Goal: Task Accomplishment & Management: Manage account settings

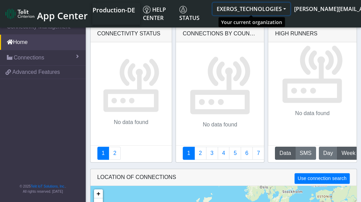
click at [284, 7] on button "EXEROS_TECHNOLOGIES" at bounding box center [250, 9] width 77 height 12
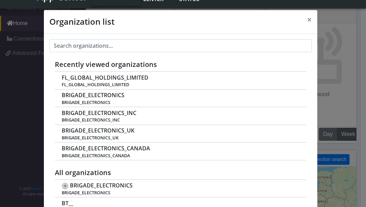
scroll to position [2, 0]
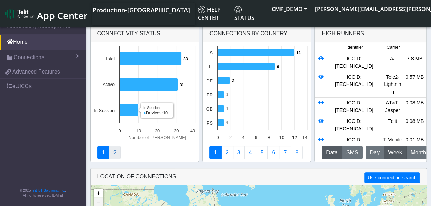
click at [116, 153] on link "2" at bounding box center [115, 152] width 12 height 13
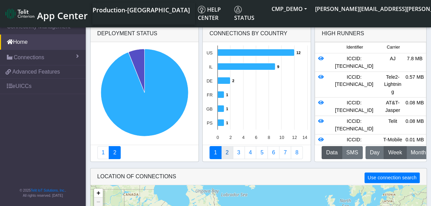
click at [225, 153] on link "2" at bounding box center [227, 152] width 12 height 13
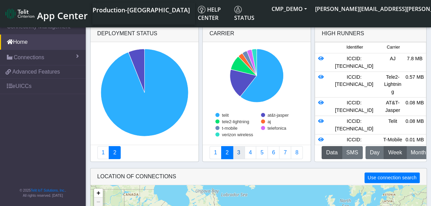
click at [235, 151] on link "3" at bounding box center [239, 152] width 12 height 13
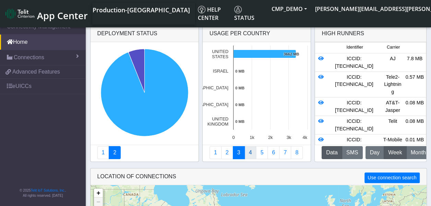
click at [247, 152] on link "4" at bounding box center [250, 152] width 12 height 13
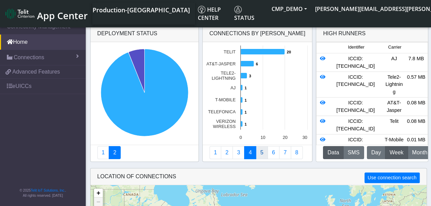
click at [261, 150] on link "5" at bounding box center [262, 152] width 12 height 13
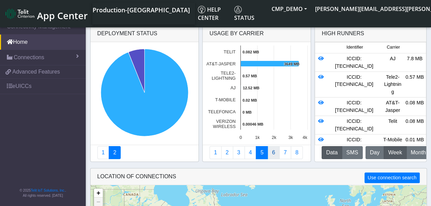
click at [269, 147] on link "6" at bounding box center [273, 152] width 12 height 13
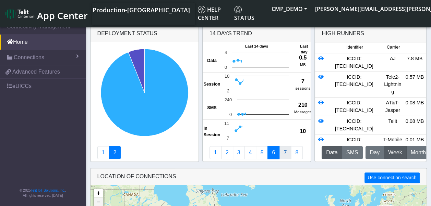
click at [284, 150] on link "7" at bounding box center [285, 152] width 12 height 13
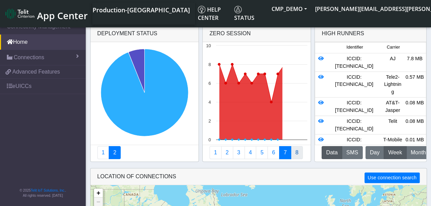
click at [293, 151] on link "8" at bounding box center [297, 152] width 12 height 13
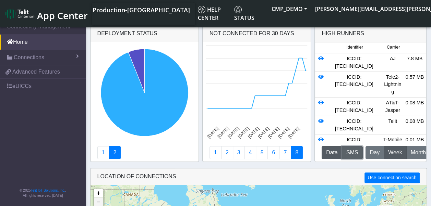
click at [347, 148] on button "SMS" at bounding box center [352, 152] width 21 height 13
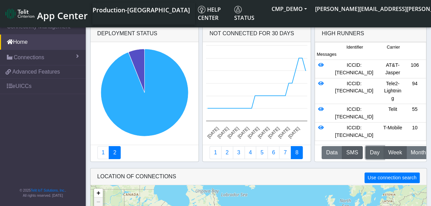
click at [366, 150] on span "Day" at bounding box center [375, 153] width 10 height 8
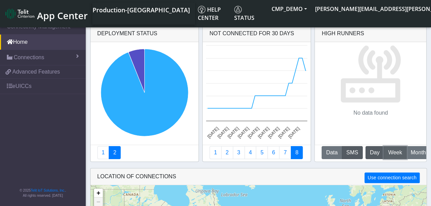
click at [366, 151] on span "Week" at bounding box center [395, 153] width 14 height 8
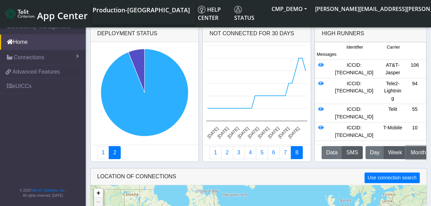
click at [366, 151] on span "Month" at bounding box center [418, 153] width 15 height 8
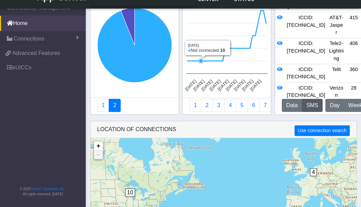
scroll to position [84, 0]
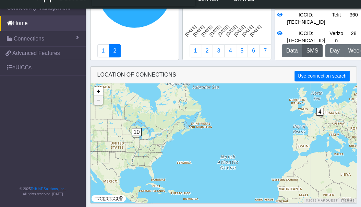
click at [202, 139] on div "10 2 4 10 + − ©2025 MapQuest, | Terms" at bounding box center [223, 142] width 266 height 119
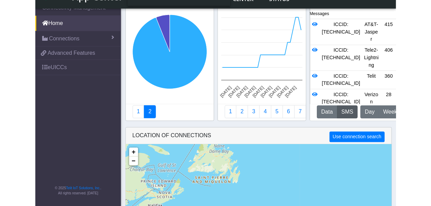
scroll to position [0, 0]
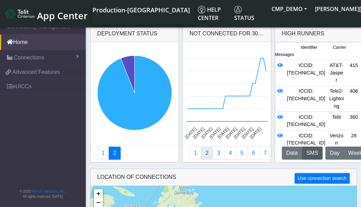
click at [202, 154] on link "2" at bounding box center [207, 152] width 12 height 13
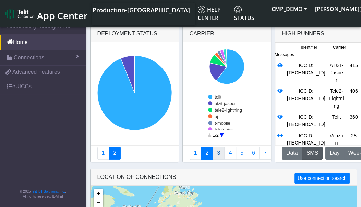
click at [218, 151] on link "3" at bounding box center [218, 152] width 12 height 13
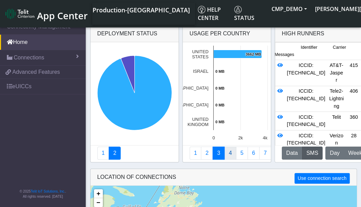
click at [232, 153] on link "4" at bounding box center [230, 152] width 12 height 13
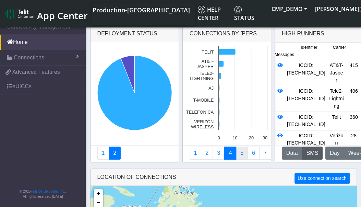
click at [241, 153] on link "5" at bounding box center [242, 152] width 12 height 13
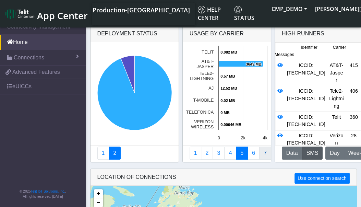
click at [261, 153] on link "7" at bounding box center [265, 152] width 12 height 13
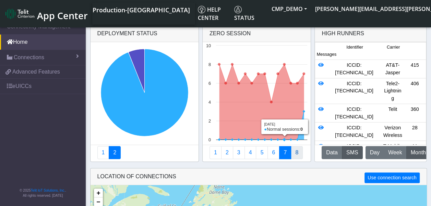
click at [294, 151] on link "8" at bounding box center [297, 152] width 12 height 13
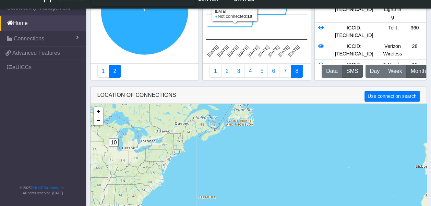
scroll to position [85, 0]
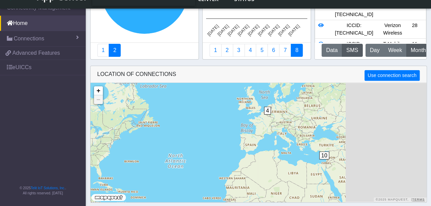
drag, startPoint x: 285, startPoint y: 130, endPoint x: 185, endPoint y: 128, distance: 100.4
click at [176, 133] on div "10 2 4 10 + − ©2025 MapQuest, | Terms" at bounding box center [258, 142] width 336 height 119
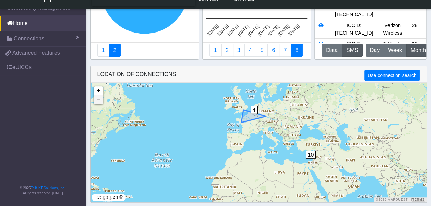
click at [254, 110] on span "4" at bounding box center [253, 110] width 7 height 8
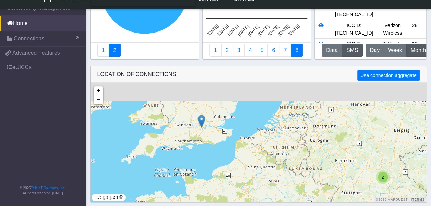
drag, startPoint x: 220, startPoint y: 108, endPoint x: 246, endPoint y: 142, distance: 42.5
click at [248, 143] on div "2 + − ©2025 MapQuest, | Terms" at bounding box center [258, 142] width 336 height 119
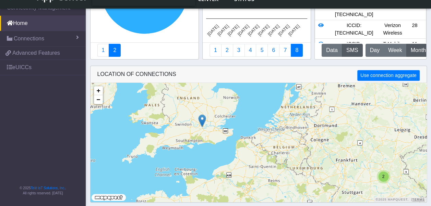
click at [202, 119] on img at bounding box center [202, 120] width 8 height 13
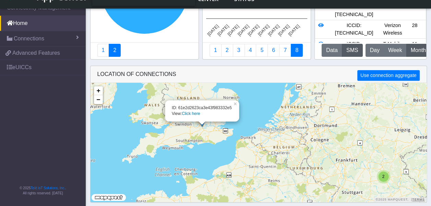
click at [193, 112] on link "Click here" at bounding box center [191, 113] width 18 height 5
click at [190, 113] on link "Click here" at bounding box center [191, 113] width 18 height 5
click at [192, 113] on link "Click here" at bounding box center [191, 113] width 18 height 5
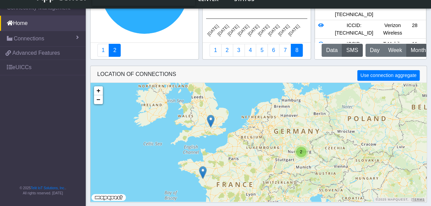
click at [202, 172] on img at bounding box center [203, 172] width 8 height 13
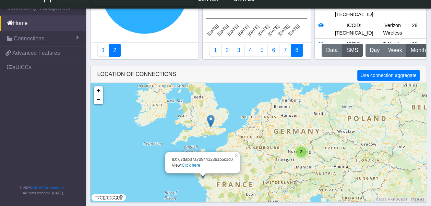
click at [193, 166] on link "Click here" at bounding box center [191, 165] width 18 height 5
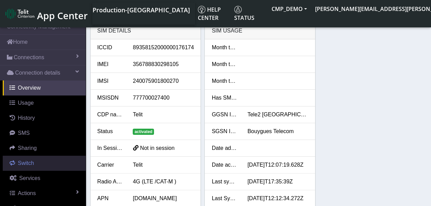
click at [30, 163] on span "Switch" at bounding box center [26, 163] width 16 height 6
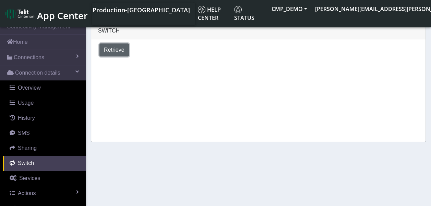
click at [110, 49] on span "Retrieve" at bounding box center [114, 50] width 21 height 6
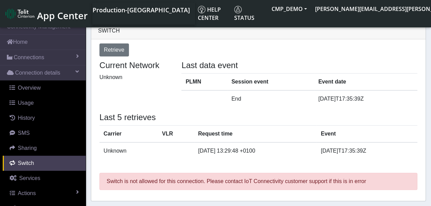
scroll to position [2, 0]
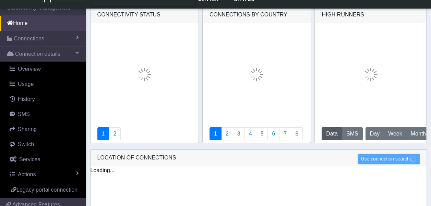
scroll to position [85, 0]
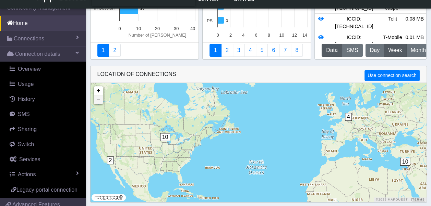
click at [366, 160] on span "10" at bounding box center [405, 162] width 10 height 8
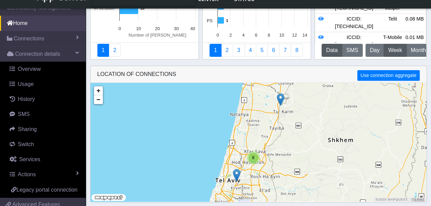
click at [280, 102] on img at bounding box center [281, 99] width 8 height 13
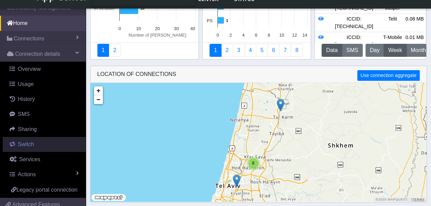
click at [27, 143] on span "Switch" at bounding box center [26, 145] width 16 height 6
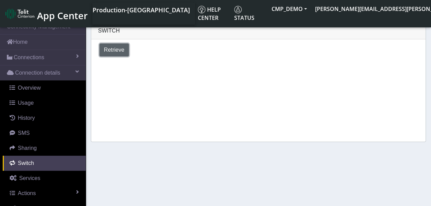
drag, startPoint x: 114, startPoint y: 54, endPoint x: 115, endPoint y: 49, distance: 5.3
click at [114, 53] on button "Retrieve" at bounding box center [113, 50] width 29 height 13
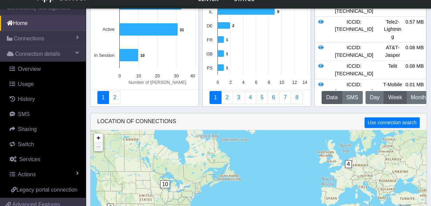
scroll to position [71, 0]
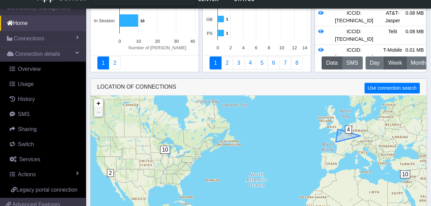
click at [349, 129] on span "4" at bounding box center [348, 130] width 7 height 8
click at [348, 129] on span "4" at bounding box center [348, 130] width 7 height 8
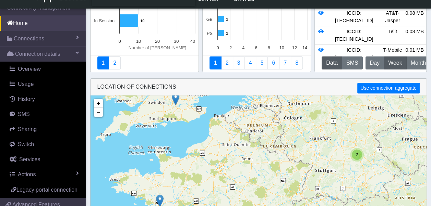
click at [355, 157] on div "2" at bounding box center [357, 155] width 10 height 10
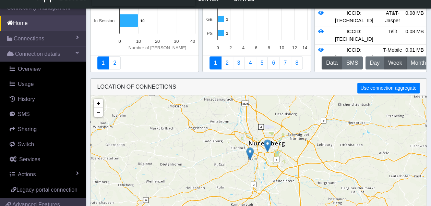
click at [266, 148] on img at bounding box center [268, 145] width 8 height 13
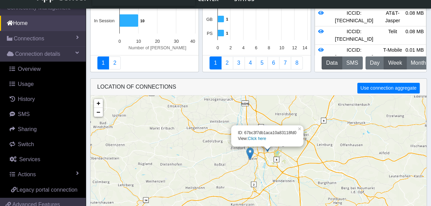
click at [261, 140] on link "Click here" at bounding box center [257, 138] width 18 height 5
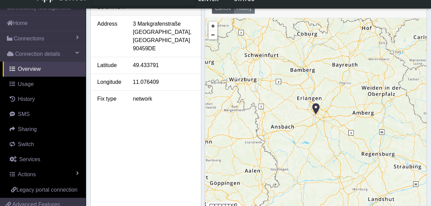
scroll to position [311, 0]
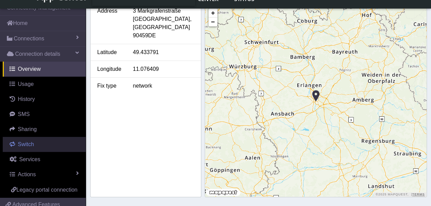
click at [37, 141] on link "Switch" at bounding box center [44, 144] width 83 height 15
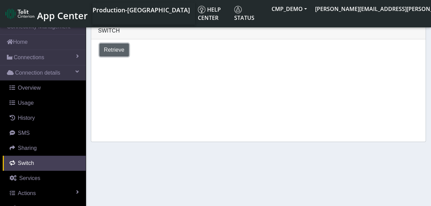
click at [112, 50] on span "Retrieve" at bounding box center [114, 50] width 21 height 6
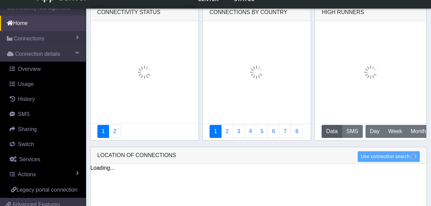
scroll to position [71, 0]
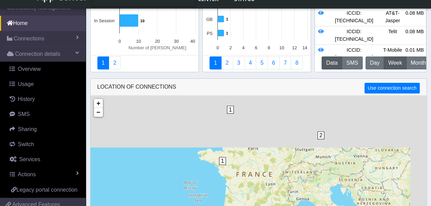
drag, startPoint x: 320, startPoint y: 140, endPoint x: 236, endPoint y: 203, distance: 105.1
click at [236, 203] on div "10 2 1 1 + − ©2025 MapQuest, | Terms" at bounding box center [258, 155] width 336 height 119
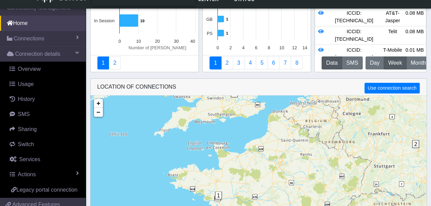
drag, startPoint x: 233, startPoint y: 138, endPoint x: 260, endPoint y: 205, distance: 72.4
click at [260, 205] on div "1 1 2 + − ©2025 MapQuest, | Terms" at bounding box center [258, 155] width 336 height 119
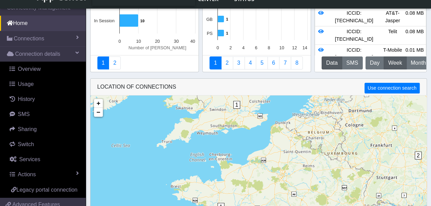
click at [235, 104] on span "1" at bounding box center [236, 105] width 7 height 8
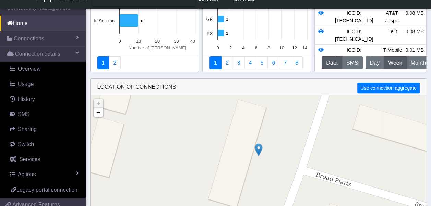
click at [259, 149] on img at bounding box center [259, 150] width 8 height 13
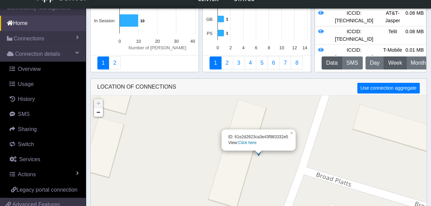
click at [247, 143] on link "Click here" at bounding box center [247, 143] width 18 height 5
click at [247, 144] on link "Click here" at bounding box center [247, 143] width 18 height 5
click at [259, 158] on div "ID: 61e2d2623ca3e43f983332e5 View: Click here × + − ©2025 MapQuest, | Terms" at bounding box center [258, 155] width 336 height 119
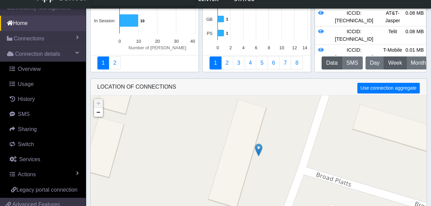
click at [257, 153] on img at bounding box center [259, 150] width 8 height 13
click at [258, 151] on img at bounding box center [259, 151] width 8 height 13
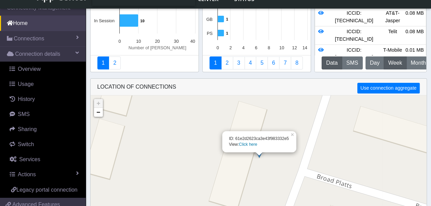
click at [253, 146] on link "Click here" at bounding box center [248, 144] width 18 height 5
click at [99, 114] on link "−" at bounding box center [98, 112] width 9 height 9
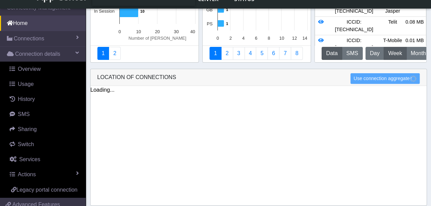
click at [100, 114] on div "Loading... ID: 61e2d2623ca3e43f983332e5 View: Click here × + − ©2025 MapQuest, …" at bounding box center [258, 149] width 336 height 127
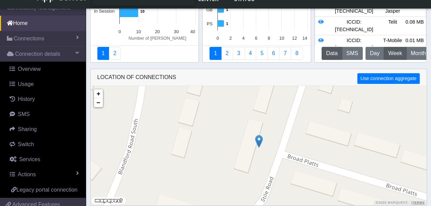
click at [100, 109] on div "+ − ©2025 MapQuest, | Terms" at bounding box center [258, 145] width 336 height 119
click at [99, 105] on link "−" at bounding box center [98, 102] width 9 height 9
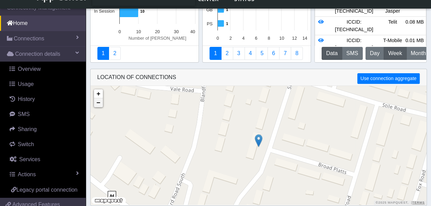
click at [99, 104] on link "−" at bounding box center [98, 102] width 9 height 9
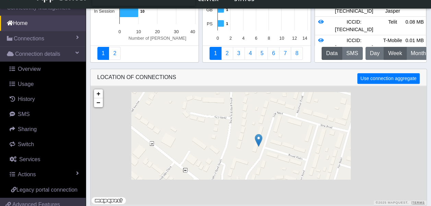
click at [99, 104] on div "Loading... + − ©2025 MapQuest, | Terms" at bounding box center [258, 145] width 336 height 119
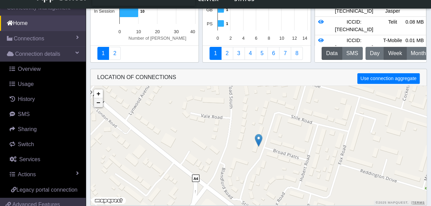
click at [100, 104] on link "−" at bounding box center [98, 102] width 9 height 9
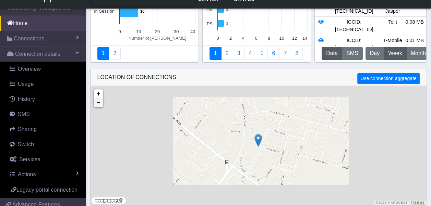
click at [100, 104] on link "−" at bounding box center [98, 102] width 9 height 9
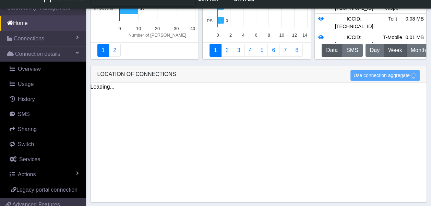
scroll to position [85, 0]
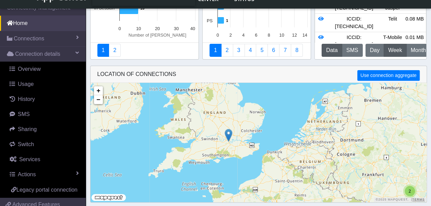
drag, startPoint x: 257, startPoint y: 129, endPoint x: 314, endPoint y: 141, distance: 58.1
click at [314, 141] on div "2 + − ©2025 MapQuest, | Terms" at bounding box center [258, 142] width 336 height 119
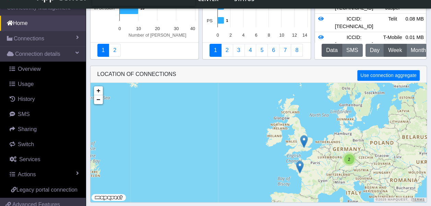
click at [350, 159] on span "2" at bounding box center [349, 159] width 2 height 5
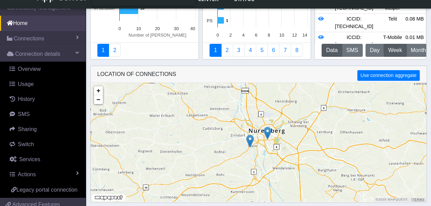
click at [268, 134] on img at bounding box center [268, 133] width 8 height 13
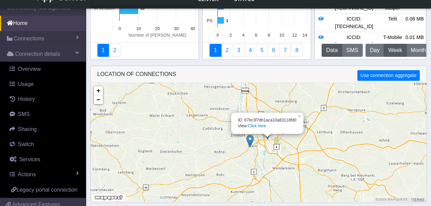
click at [255, 125] on link "Click here" at bounding box center [257, 126] width 18 height 5
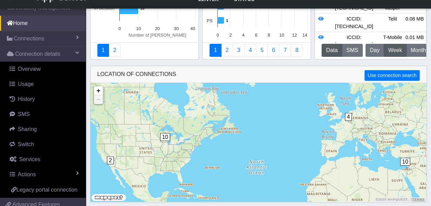
click at [366, 160] on span "10" at bounding box center [405, 162] width 10 height 8
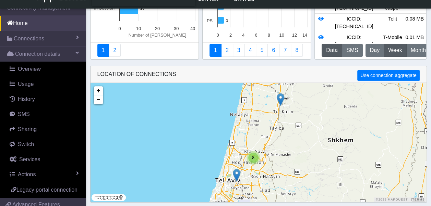
click at [239, 173] on img at bounding box center [237, 175] width 8 height 13
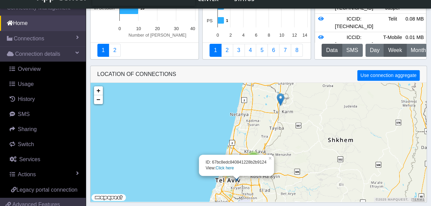
click at [226, 167] on link "Click here" at bounding box center [225, 168] width 18 height 5
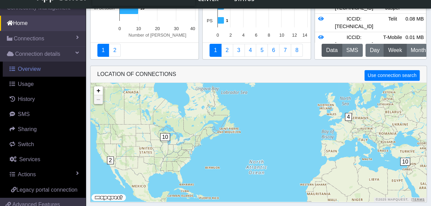
click at [38, 70] on span "Overview" at bounding box center [29, 69] width 23 height 6
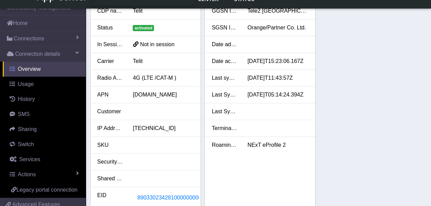
click at [38, 70] on span "Overview" at bounding box center [29, 69] width 23 height 6
click at [49, 37] on link "Connections" at bounding box center [43, 38] width 86 height 15
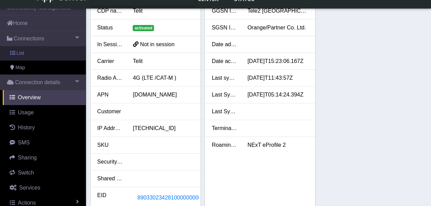
click at [38, 49] on link "List" at bounding box center [43, 53] width 86 height 14
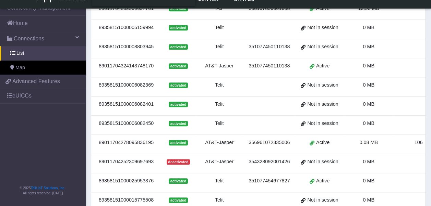
scroll to position [274, 0]
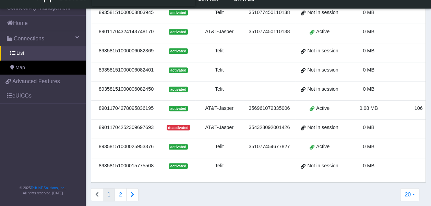
click at [181, 144] on span "activated" at bounding box center [178, 146] width 19 height 5
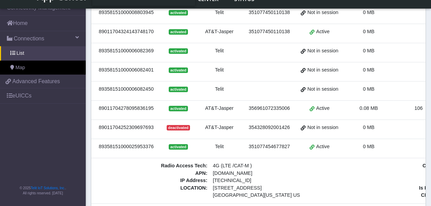
click at [183, 144] on span "activated" at bounding box center [178, 146] width 19 height 5
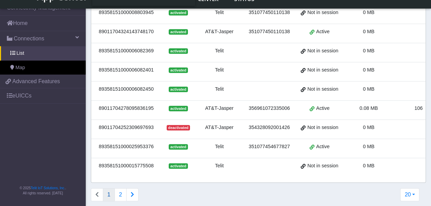
click at [178, 144] on span "activated" at bounding box center [178, 146] width 19 height 5
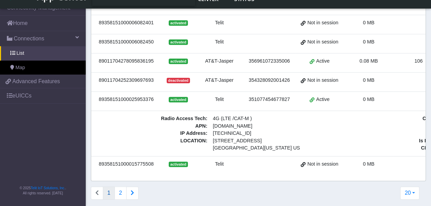
scroll to position [323, 0]
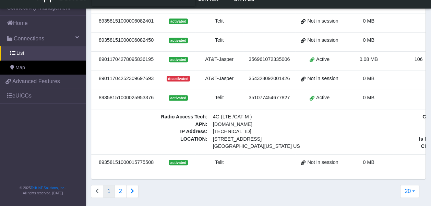
click at [182, 160] on span "activated" at bounding box center [178, 162] width 19 height 5
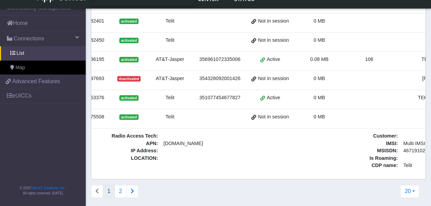
scroll to position [0, 0]
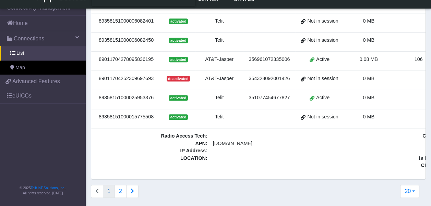
click at [179, 114] on span "activated" at bounding box center [178, 116] width 19 height 5
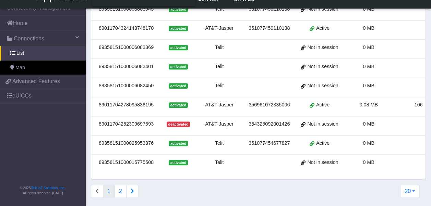
click at [177, 141] on span "activated" at bounding box center [178, 143] width 19 height 5
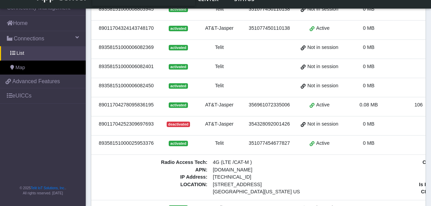
scroll to position [323, 0]
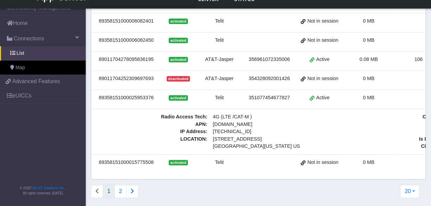
click at [157, 155] on td "89358151000015775508" at bounding box center [126, 164] width 70 height 19
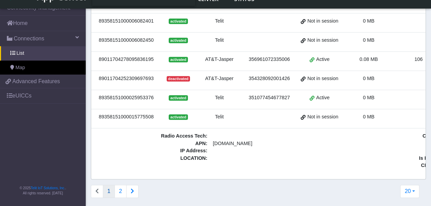
drag, startPoint x: 154, startPoint y: 109, endPoint x: 98, endPoint y: 109, distance: 56.2
click at [98, 113] on div "89358151000015775508" at bounding box center [126, 117] width 62 height 8
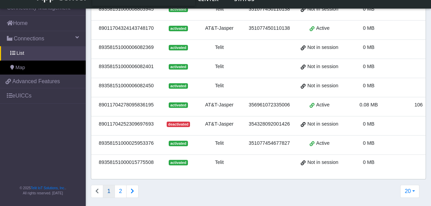
drag, startPoint x: 98, startPoint y: 109, endPoint x: 101, endPoint y: 109, distance: 3.4
drag, startPoint x: 101, startPoint y: 109, endPoint x: 165, endPoint y: 159, distance: 81.0
click at [165, 159] on div "activated" at bounding box center [178, 163] width 26 height 8
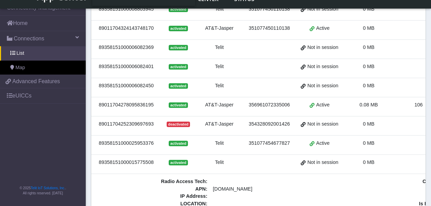
scroll to position [323, 0]
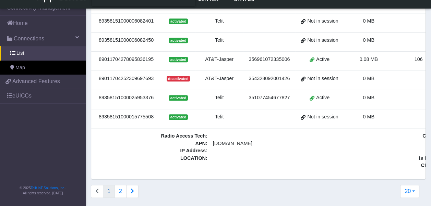
drag, startPoint x: 155, startPoint y: 110, endPoint x: 98, endPoint y: 110, distance: 56.6
click at [98, 113] on div "89358151000015775508" at bounding box center [126, 117] width 62 height 8
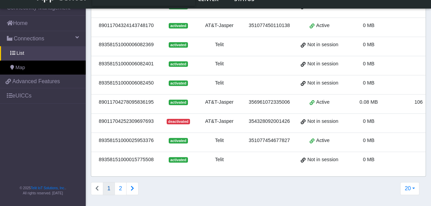
scroll to position [278, 0]
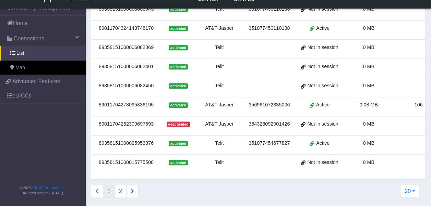
drag, startPoint x: 98, startPoint y: 110, endPoint x: 125, endPoint y: 156, distance: 53.7
copy div "89358151000015775508"
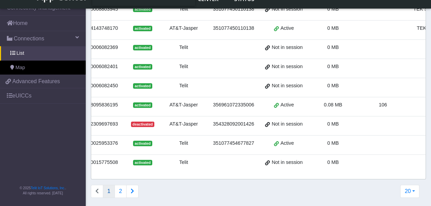
scroll to position [0, 0]
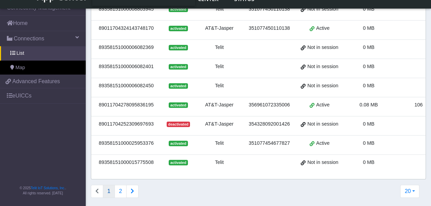
click at [154, 135] on td "89358151000025953376" at bounding box center [126, 144] width 70 height 19
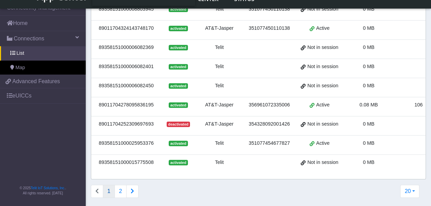
click at [146, 140] on div "89358151000025953376" at bounding box center [126, 144] width 62 height 8
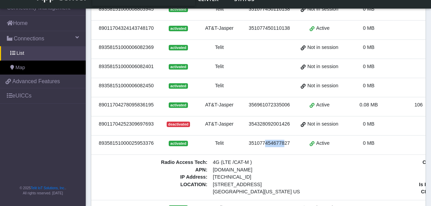
drag, startPoint x: 280, startPoint y: 139, endPoint x: 138, endPoint y: 112, distance: 144.5
click at [257, 135] on td "351077454677827" at bounding box center [269, 144] width 52 height 19
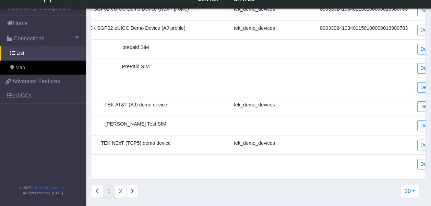
scroll to position [0, 367]
click at [366, 140] on link "Details" at bounding box center [426, 145] width 21 height 11
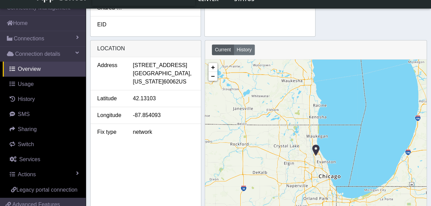
click at [315, 146] on img at bounding box center [316, 150] width 8 height 13
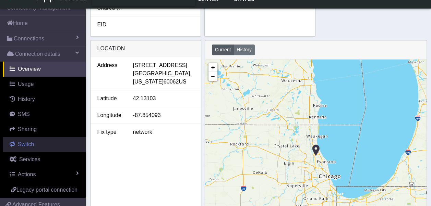
click at [23, 144] on span "Switch" at bounding box center [26, 145] width 16 height 6
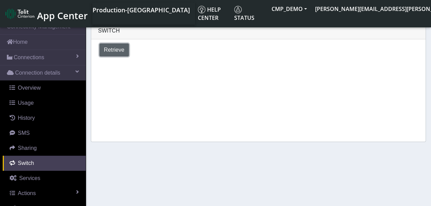
click at [117, 50] on span "Retrieve" at bounding box center [114, 50] width 21 height 6
select select "[GEOGRAPHIC_DATA]"
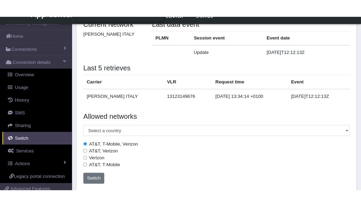
scroll to position [37, 0]
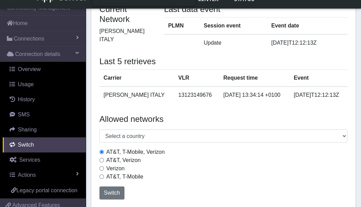
click at [219, 112] on div "Allowed networks Select a country [GEOGRAPHIC_DATA] [GEOGRAPHIC_DATA] [GEOGRAPH…" at bounding box center [223, 158] width 258 height 94
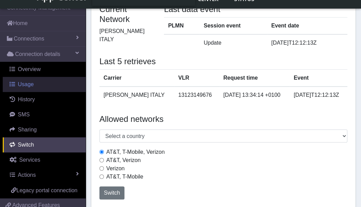
click at [37, 87] on link "Usage" at bounding box center [44, 84] width 83 height 15
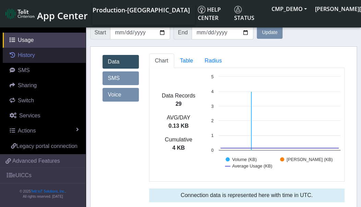
scroll to position [69, 0]
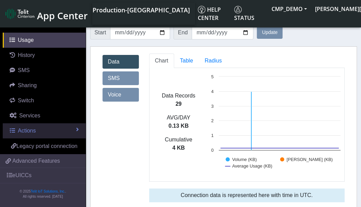
click at [76, 126] on span at bounding box center [77, 128] width 3 height 5
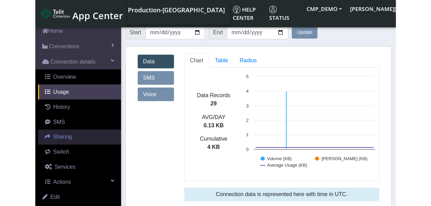
scroll to position [0, 0]
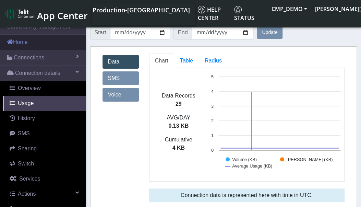
click at [44, 40] on link "Home" at bounding box center [43, 42] width 86 height 15
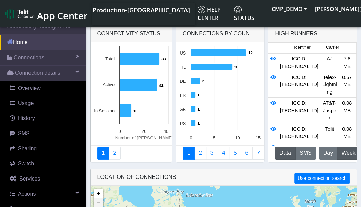
click at [38, 44] on link "Home" at bounding box center [43, 42] width 86 height 15
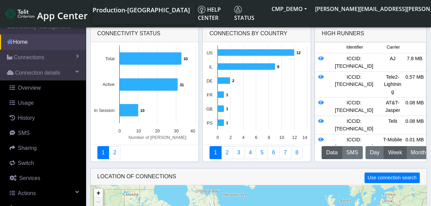
click at [30, 42] on link "Home" at bounding box center [43, 42] width 86 height 15
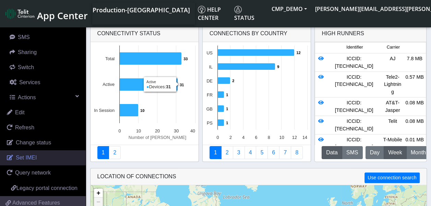
scroll to position [103, 0]
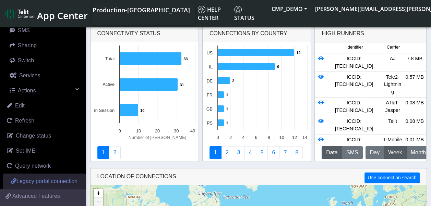
click at [50, 181] on span "Legacy portal connection" at bounding box center [46, 182] width 61 height 6
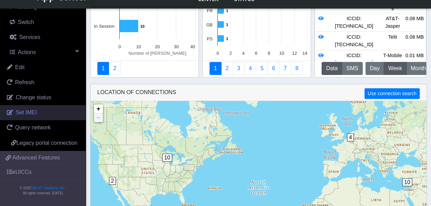
scroll to position [69, 0]
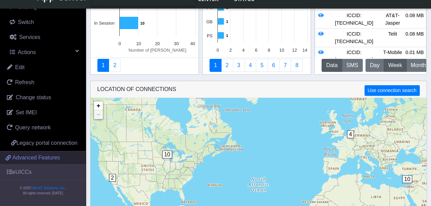
click at [35, 158] on span "Advanced Features" at bounding box center [36, 158] width 48 height 8
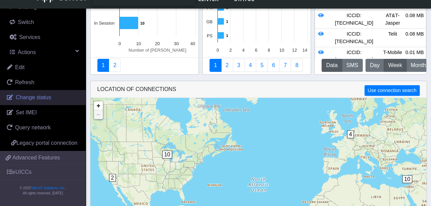
click at [35, 95] on span "Change status" at bounding box center [33, 98] width 35 height 6
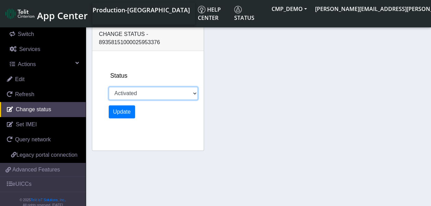
click at [194, 92] on select "Activated Deactivated" at bounding box center [153, 93] width 89 height 13
click at [193, 92] on select "Activated Deactivated" at bounding box center [153, 93] width 89 height 13
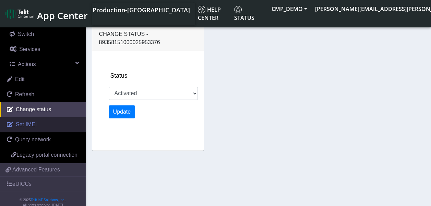
click at [28, 124] on span "Set IMEI" at bounding box center [26, 125] width 21 height 6
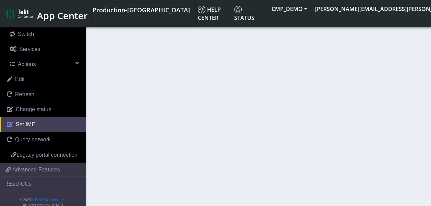
type input "351077454677827"
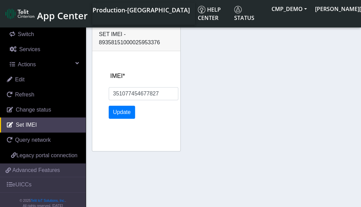
click at [160, 44] on div "Set IMEI - 89358151000025953376" at bounding box center [136, 38] width 74 height 16
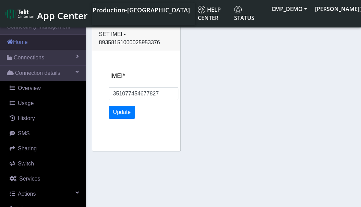
click at [31, 42] on link "Home" at bounding box center [43, 42] width 86 height 15
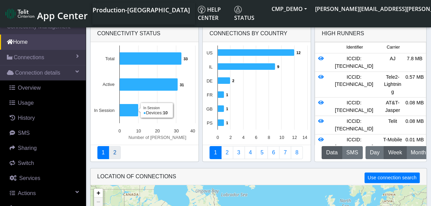
click at [113, 156] on link "2" at bounding box center [115, 152] width 12 height 13
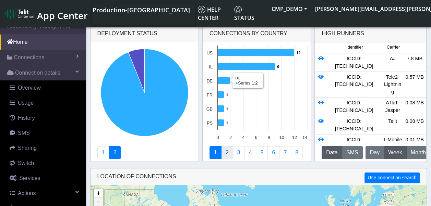
click at [225, 153] on link "2" at bounding box center [227, 152] width 12 height 13
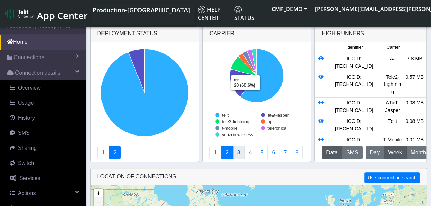
click at [237, 151] on link "3" at bounding box center [239, 152] width 12 height 13
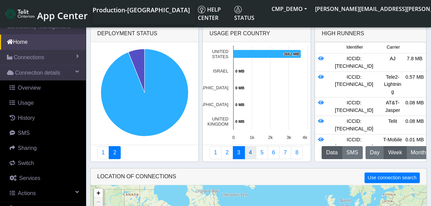
drag, startPoint x: 237, startPoint y: 151, endPoint x: 250, endPoint y: 153, distance: 13.2
click at [250, 153] on link "4" at bounding box center [250, 152] width 12 height 13
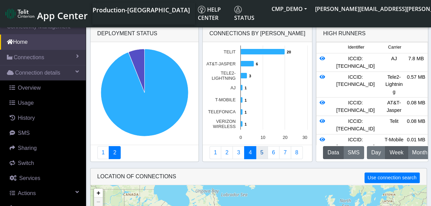
click at [262, 152] on link "5" at bounding box center [262, 152] width 12 height 13
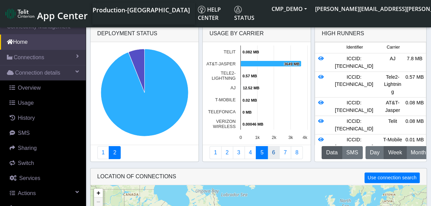
click at [270, 151] on link "6" at bounding box center [273, 152] width 12 height 13
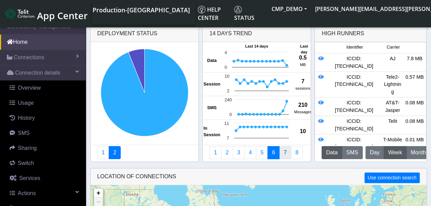
click at [283, 152] on link "7" at bounding box center [285, 152] width 12 height 13
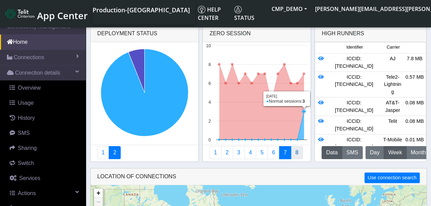
click at [293, 149] on link "8" at bounding box center [297, 152] width 12 height 13
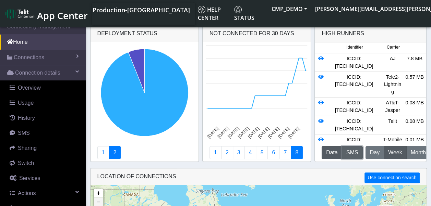
click at [349, 151] on button "SMS" at bounding box center [352, 152] width 21 height 13
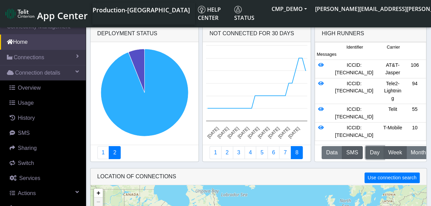
click at [366, 153] on span "Day" at bounding box center [375, 153] width 10 height 8
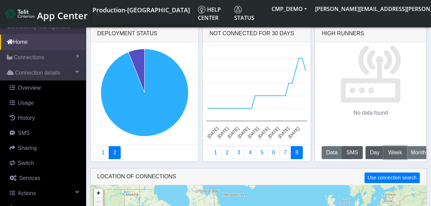
click at [366, 152] on span "Week" at bounding box center [395, 153] width 14 height 8
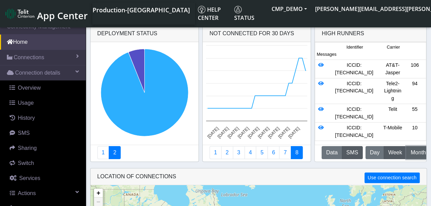
click at [366, 152] on span "Month" at bounding box center [418, 153] width 15 height 8
click at [330, 152] on button "Data" at bounding box center [331, 152] width 21 height 13
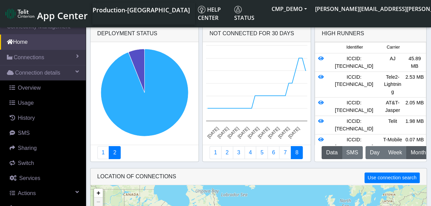
click at [366, 154] on span "Month" at bounding box center [418, 153] width 15 height 8
click at [321, 80] on icon at bounding box center [320, 77] width 5 height 5
click at [320, 80] on icon at bounding box center [320, 77] width 5 height 5
click at [318, 80] on icon at bounding box center [320, 77] width 5 height 5
click at [319, 57] on icon at bounding box center [320, 58] width 5 height 5
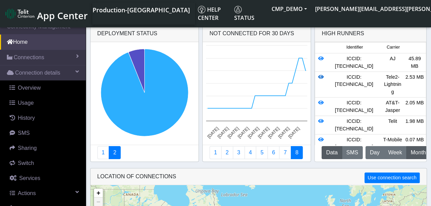
click at [321, 80] on icon at bounding box center [320, 77] width 5 height 5
click at [356, 90] on div "ICCID: [TECHNICAL_ID]" at bounding box center [353, 85] width 55 height 22
drag, startPoint x: 356, startPoint y: 90, endPoint x: 320, endPoint y: 84, distance: 36.2
click at [320, 80] on icon at bounding box center [320, 77] width 5 height 5
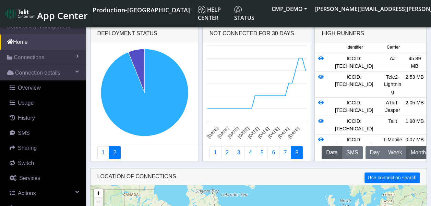
click at [337, 96] on div "ICCID: [TECHNICAL_ID]" at bounding box center [353, 85] width 55 height 22
click at [320, 80] on icon at bounding box center [320, 77] width 5 height 5
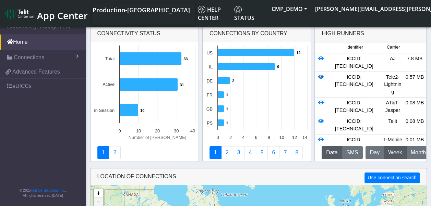
click at [321, 80] on icon at bounding box center [320, 77] width 5 height 5
click at [320, 80] on icon at bounding box center [320, 77] width 5 height 5
click at [352, 150] on button "SMS" at bounding box center [352, 152] width 21 height 13
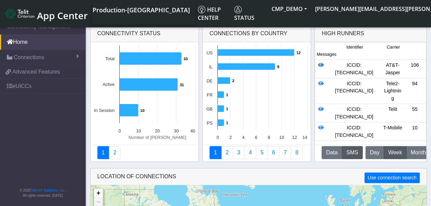
click at [320, 66] on icon at bounding box center [320, 65] width 5 height 5
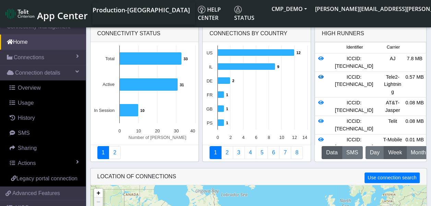
click at [320, 80] on icon at bounding box center [320, 77] width 5 height 5
click at [320, 105] on icon at bounding box center [320, 102] width 5 height 5
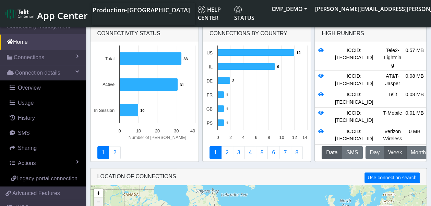
scroll to position [28, 0]
click at [319, 97] on icon at bounding box center [320, 94] width 5 height 5
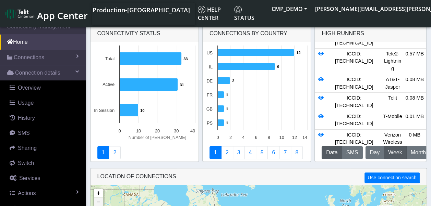
scroll to position [34, 0]
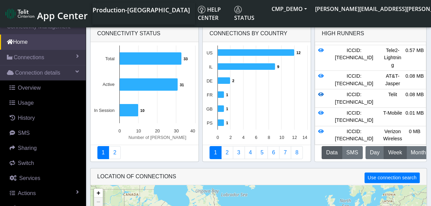
click at [321, 97] on icon at bounding box center [320, 94] width 5 height 5
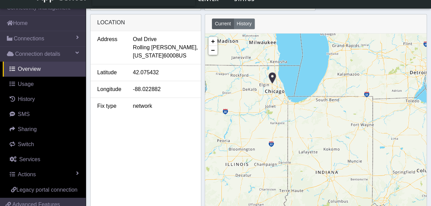
scroll to position [306, 0]
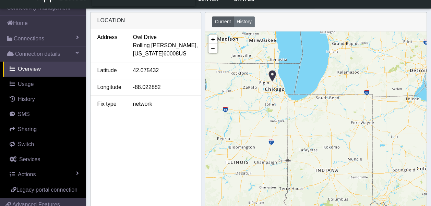
click at [270, 73] on img at bounding box center [272, 76] width 8 height 13
click at [272, 74] on img at bounding box center [272, 76] width 8 height 13
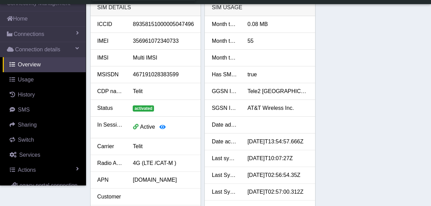
scroll to position [0, 0]
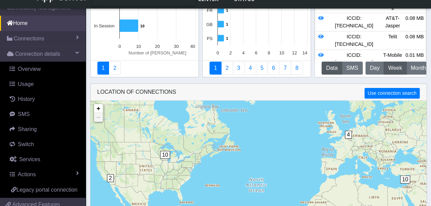
scroll to position [69, 0]
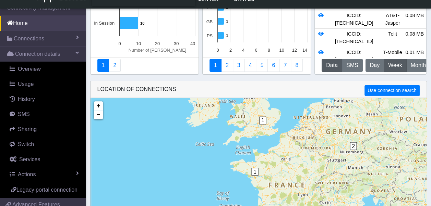
drag, startPoint x: 315, startPoint y: 142, endPoint x: 256, endPoint y: 165, distance: 63.0
click at [257, 165] on div "10 2 1 1 + − ©2025 MapQuest, | Terms" at bounding box center [258, 157] width 336 height 119
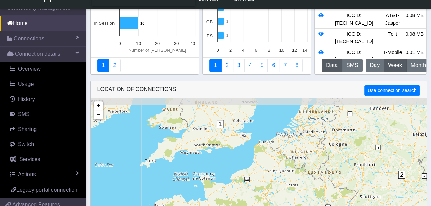
drag, startPoint x: 262, startPoint y: 144, endPoint x: 278, endPoint y: 179, distance: 38.5
click at [278, 179] on div "1 1 2 + − ©2025 MapQuest, | Terms" at bounding box center [258, 157] width 336 height 119
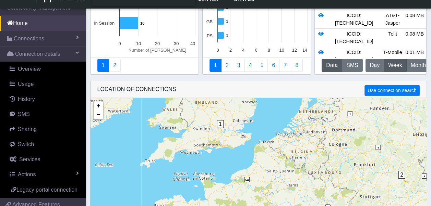
click at [378, 151] on div "1 1 2 + − ©2025 MapQuest, | Terms" at bounding box center [258, 157] width 336 height 119
click at [402, 175] on span "2" at bounding box center [401, 175] width 7 height 8
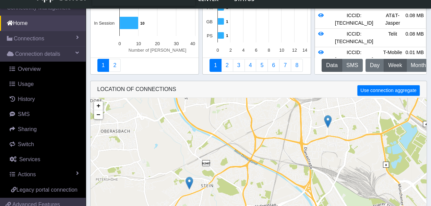
click at [330, 124] on img at bounding box center [328, 121] width 8 height 13
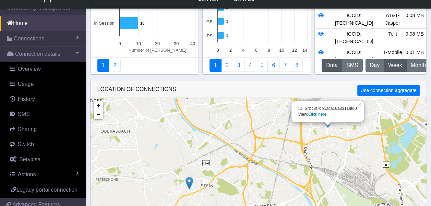
click at [317, 114] on link "Click here" at bounding box center [317, 114] width 18 height 5
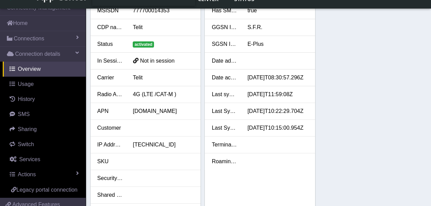
scroll to position [171, 0]
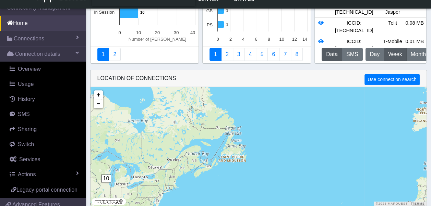
scroll to position [85, 0]
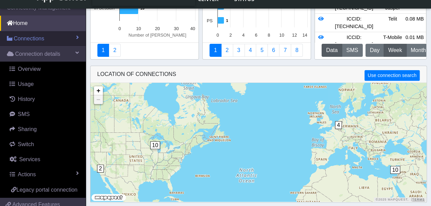
click at [76, 38] on span at bounding box center [77, 37] width 3 height 5
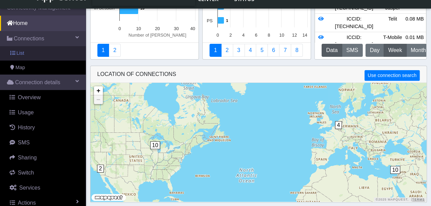
click at [21, 51] on span "List" at bounding box center [20, 54] width 8 height 8
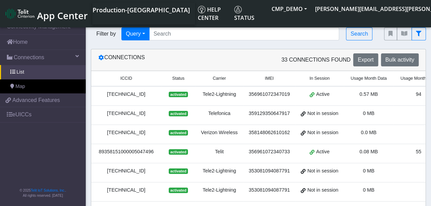
click at [177, 94] on span "activated" at bounding box center [178, 94] width 19 height 5
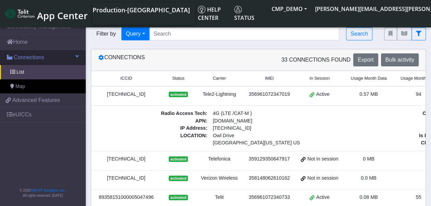
click at [77, 57] on span at bounding box center [76, 55] width 3 height 5
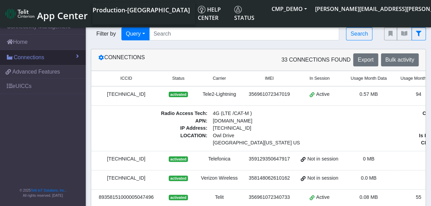
click at [77, 56] on span at bounding box center [77, 55] width 3 height 5
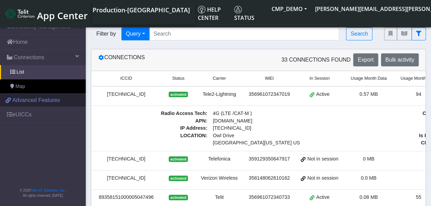
click at [62, 99] on link "Advanced Features" at bounding box center [43, 100] width 86 height 13
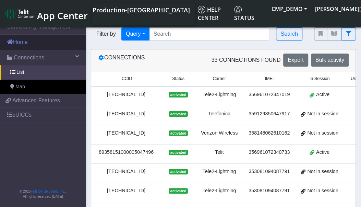
click at [44, 40] on link "Home" at bounding box center [43, 42] width 86 height 15
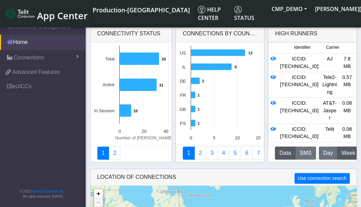
click at [25, 40] on link "Home" at bounding box center [43, 42] width 86 height 15
drag, startPoint x: 24, startPoint y: 42, endPoint x: 28, endPoint y: 42, distance: 4.5
click at [24, 42] on link "Home" at bounding box center [43, 42] width 86 height 15
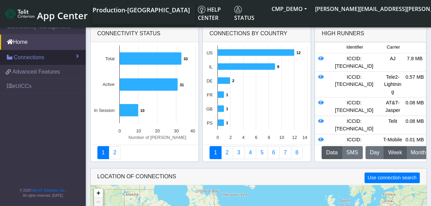
click at [75, 56] on link "Connections" at bounding box center [43, 57] width 86 height 15
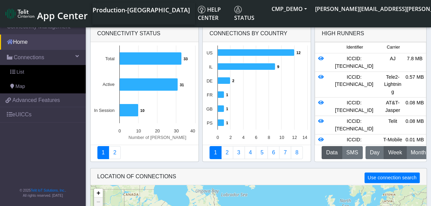
click at [51, 41] on link "Home" at bounding box center [43, 42] width 86 height 15
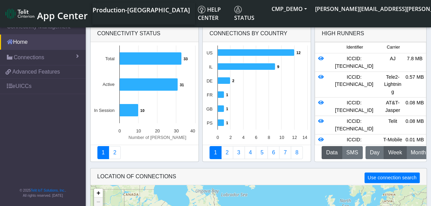
click at [50, 41] on link "Home" at bounding box center [43, 42] width 86 height 15
click at [53, 75] on span "Advanced Features" at bounding box center [36, 72] width 48 height 8
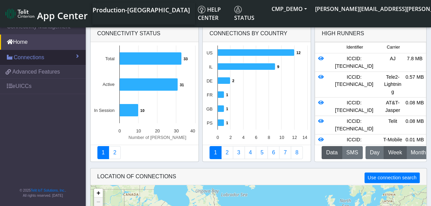
click at [77, 57] on span at bounding box center [77, 55] width 3 height 5
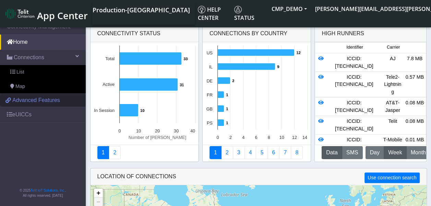
click at [60, 102] on link "Advanced Features" at bounding box center [43, 100] width 86 height 13
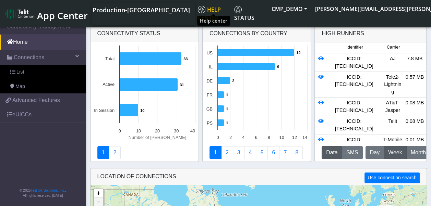
click at [217, 9] on span "Help center" at bounding box center [209, 14] width 23 height 16
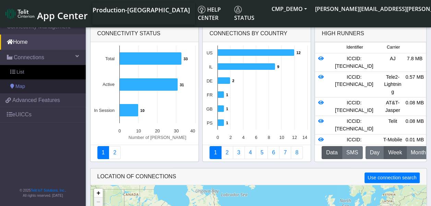
click at [31, 86] on link "Map" at bounding box center [43, 87] width 86 height 14
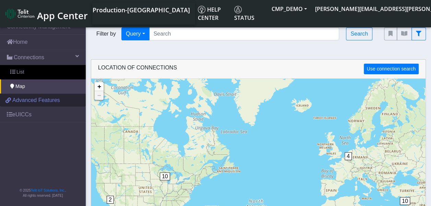
click at [38, 101] on span "Advanced Features" at bounding box center [36, 100] width 48 height 8
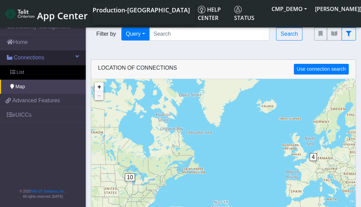
click at [77, 54] on span at bounding box center [76, 55] width 3 height 5
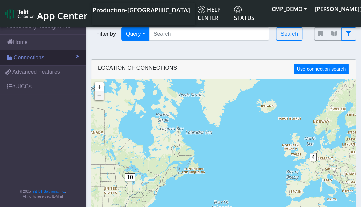
click at [77, 54] on span at bounding box center [77, 55] width 3 height 5
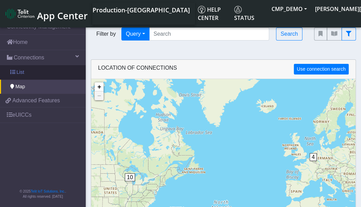
click at [32, 74] on link "List" at bounding box center [43, 72] width 86 height 14
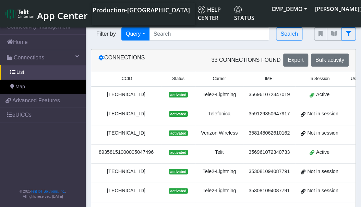
click at [101, 34] on span "Filter by" at bounding box center [106, 34] width 31 height 8
click at [162, 39] on input "Search..." at bounding box center [209, 33] width 120 height 13
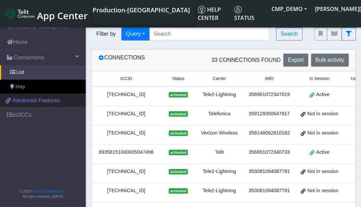
click at [30, 99] on span "Advanced Features" at bounding box center [36, 100] width 48 height 8
